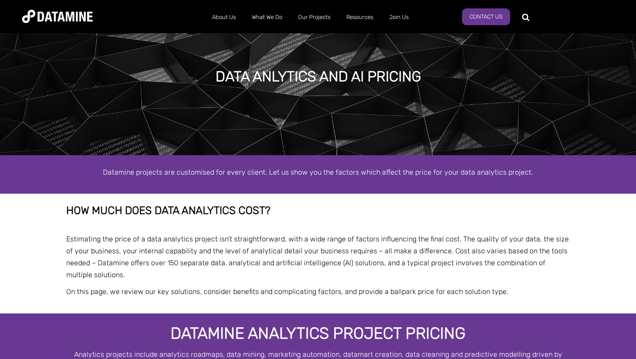
click at [226, 30] on div "About Us The Datamine Story Our People Our Values Our Process Our Partners What…" at bounding box center [318, 16] width 636 height 33
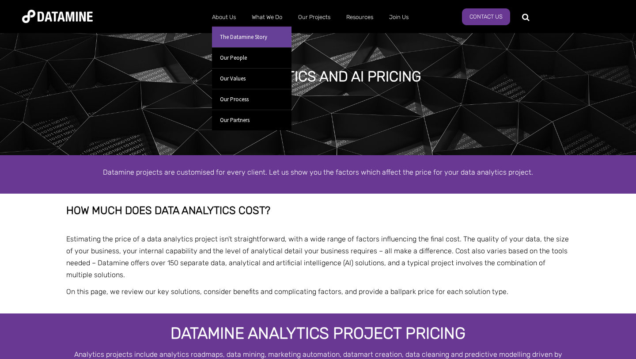
click at [236, 41] on link "The Datamine Story" at bounding box center [252, 37] width 80 height 21
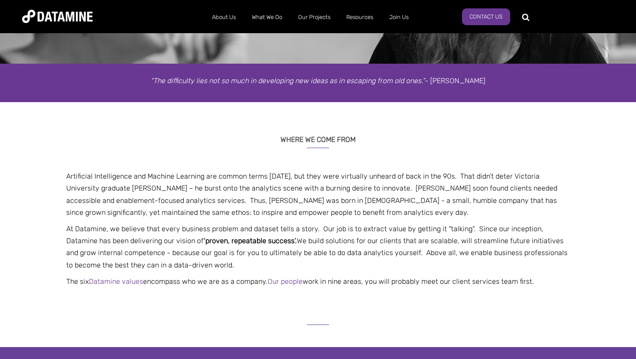
scroll to position [123, 0]
